Goal: Find specific page/section: Find specific page/section

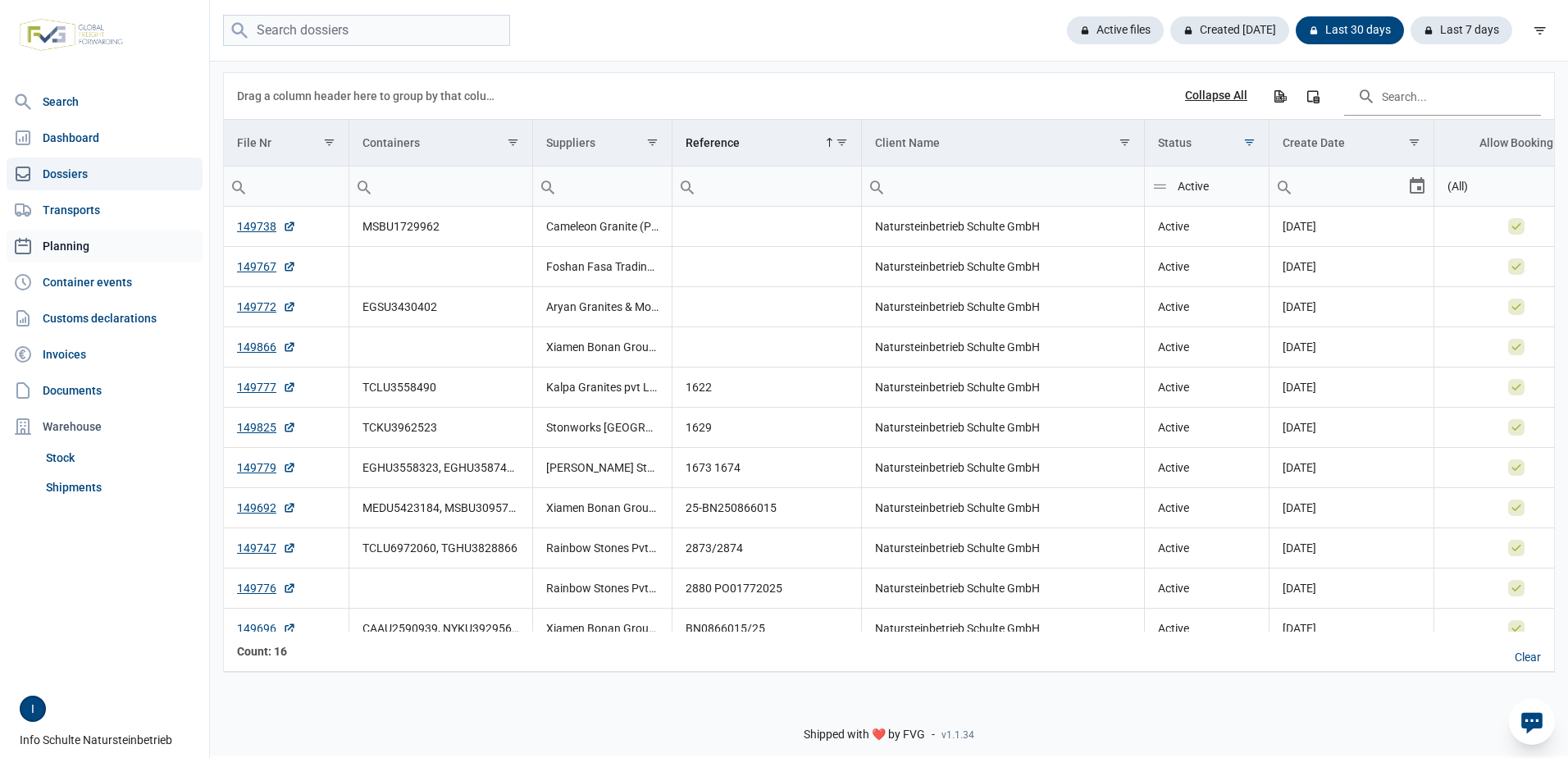
click at [55, 247] on link "Planning" at bounding box center [104, 246] width 196 height 33
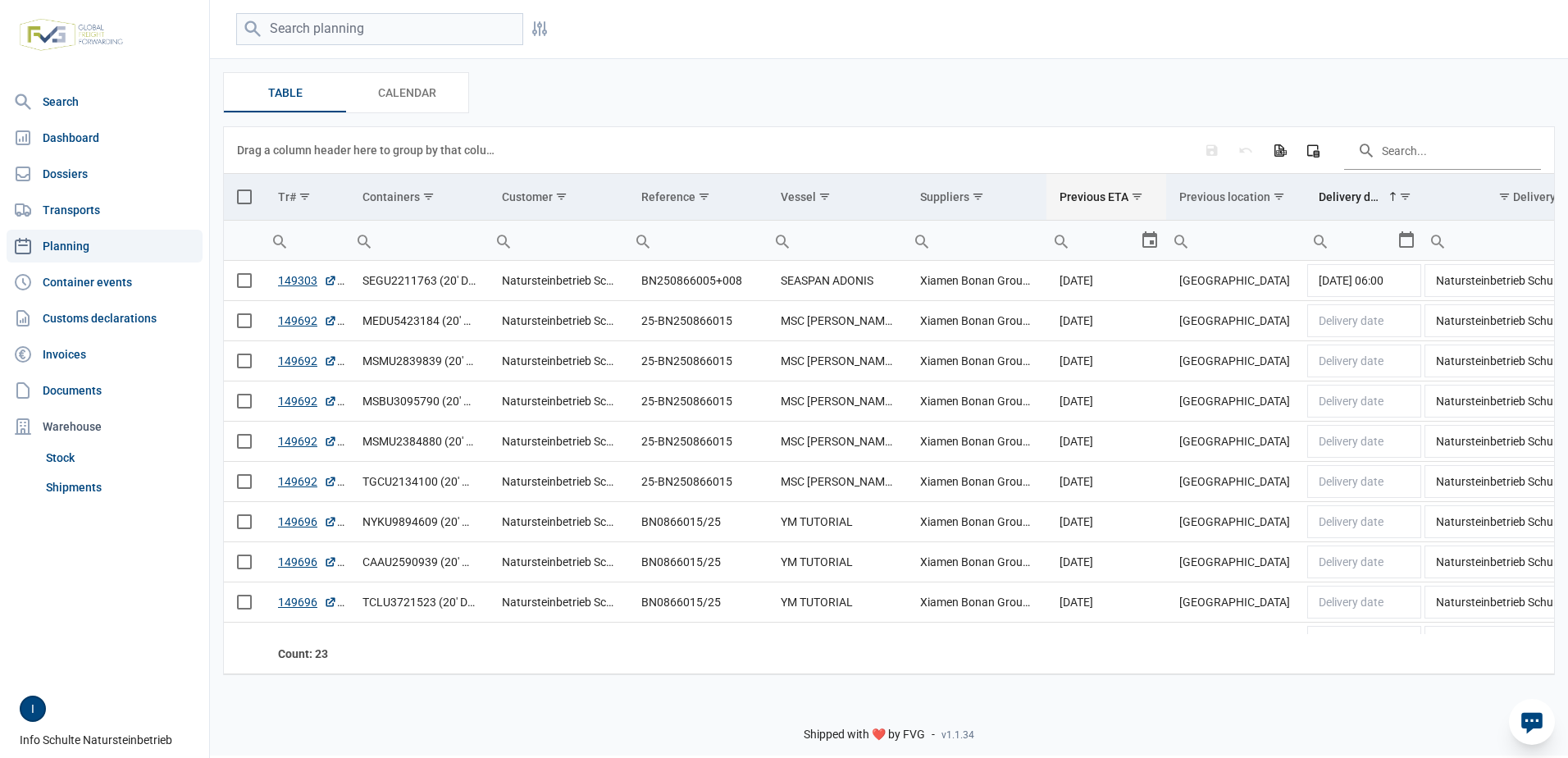
click at [1118, 199] on div "Previous ETA" at bounding box center [1093, 196] width 68 height 13
click at [292, 318] on link "149400" at bounding box center [307, 321] width 59 height 16
